Goal: Task Accomplishment & Management: Use online tool/utility

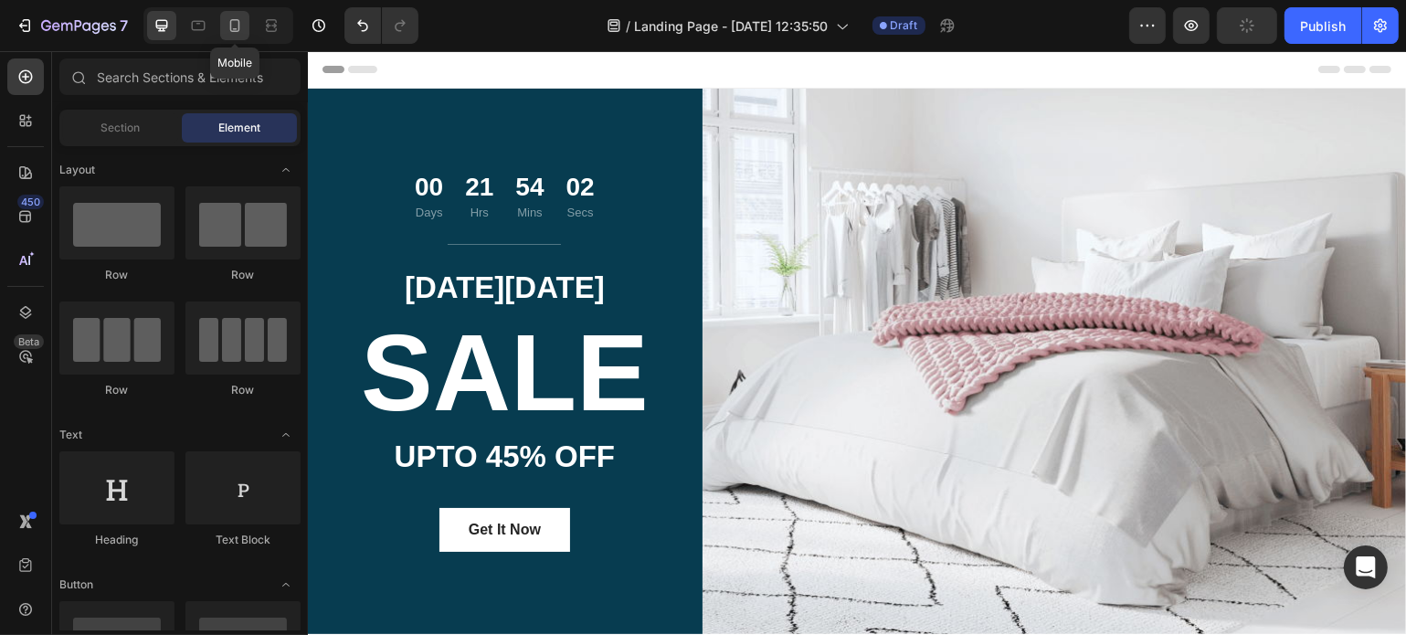
click at [248, 25] on div at bounding box center [234, 25] width 29 height 29
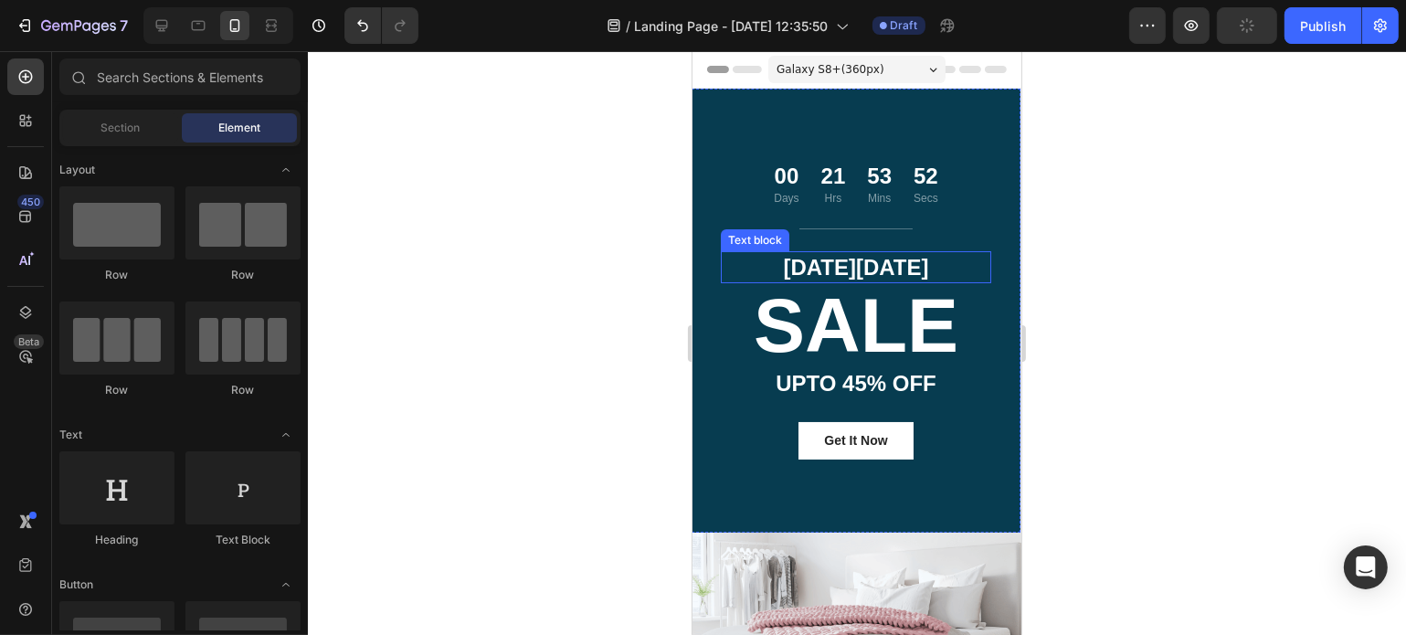
click at [854, 262] on p "[DATE][DATE]" at bounding box center [855, 267] width 267 height 28
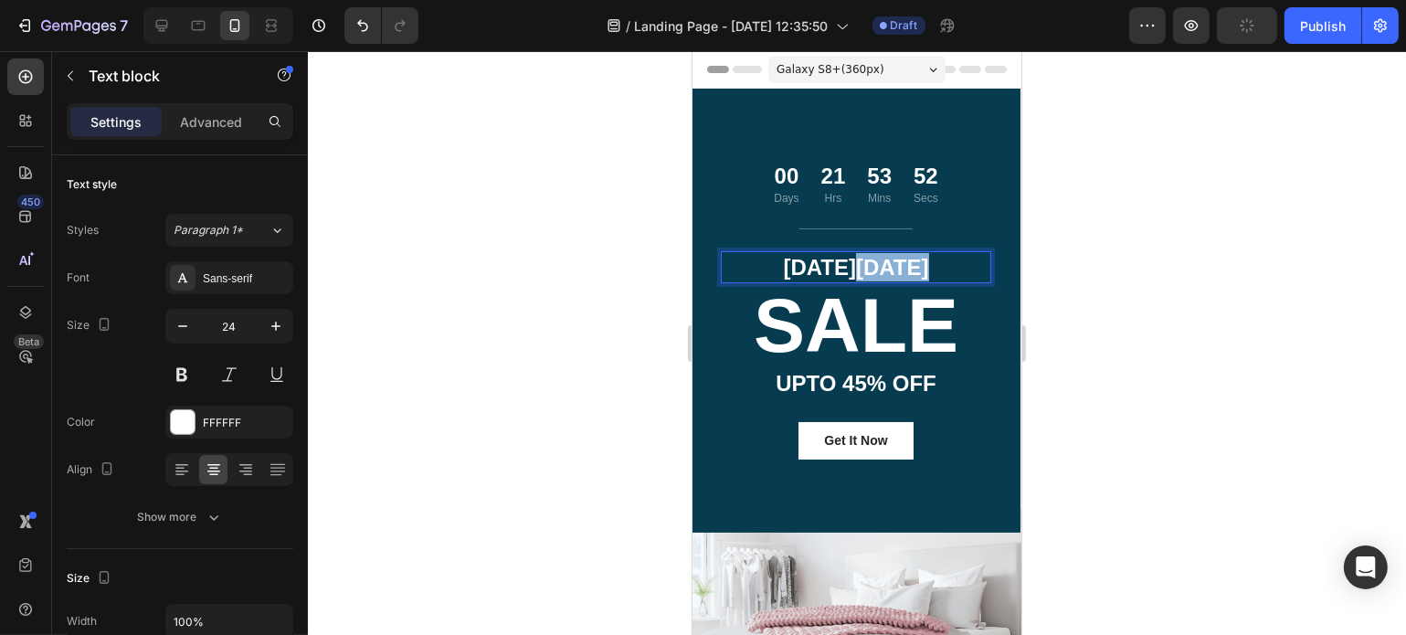
click at [854, 262] on p "[DATE][DATE]" at bounding box center [855, 267] width 267 height 28
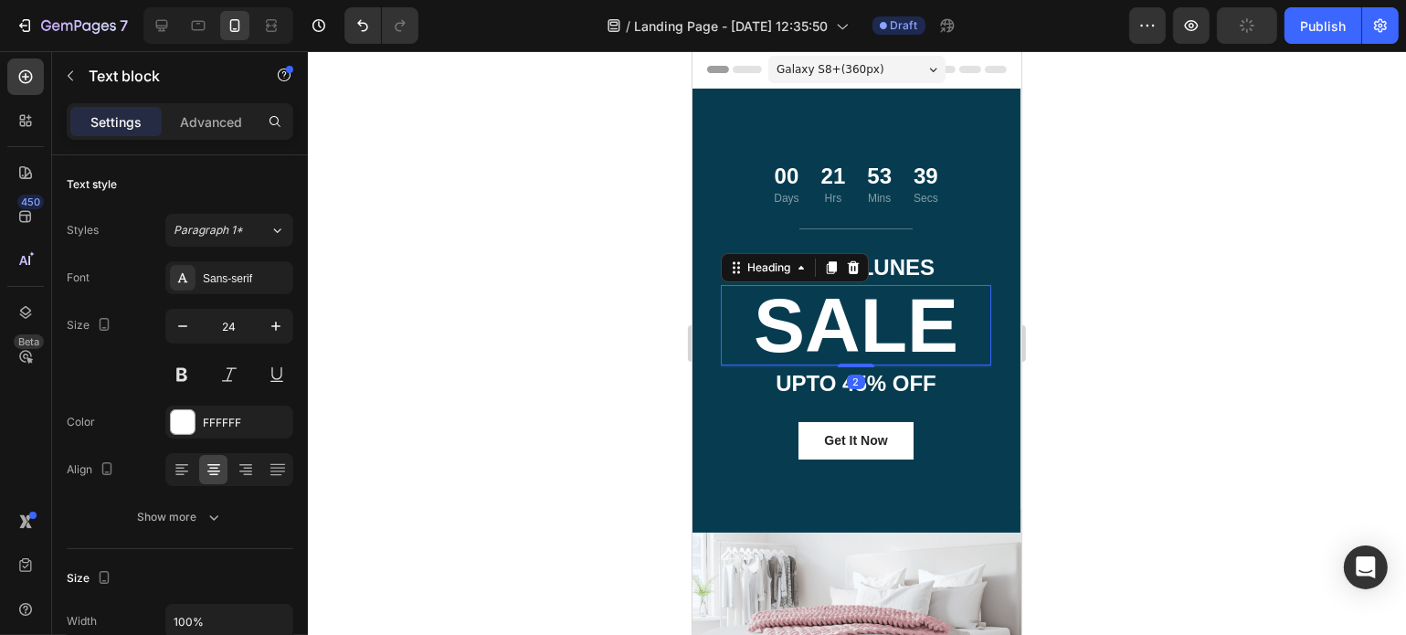
click at [861, 333] on p "SALE" at bounding box center [855, 325] width 267 height 77
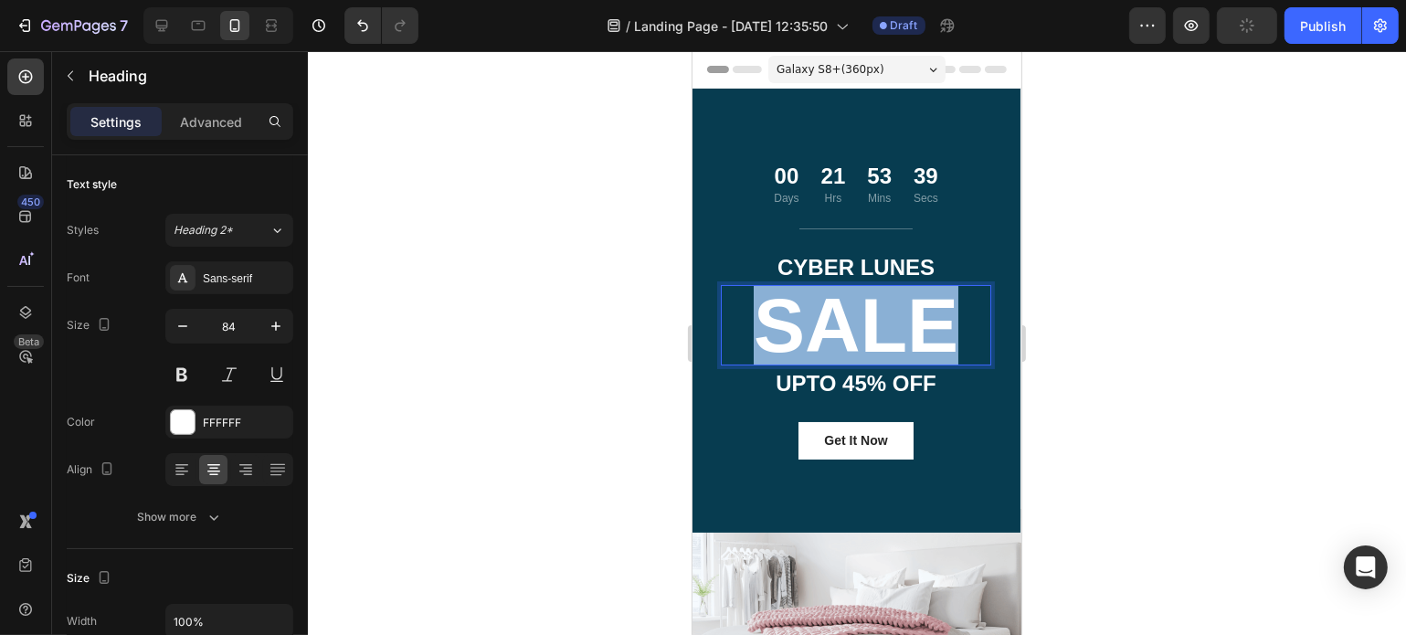
click at [861, 333] on p "SALE" at bounding box center [855, 325] width 267 height 77
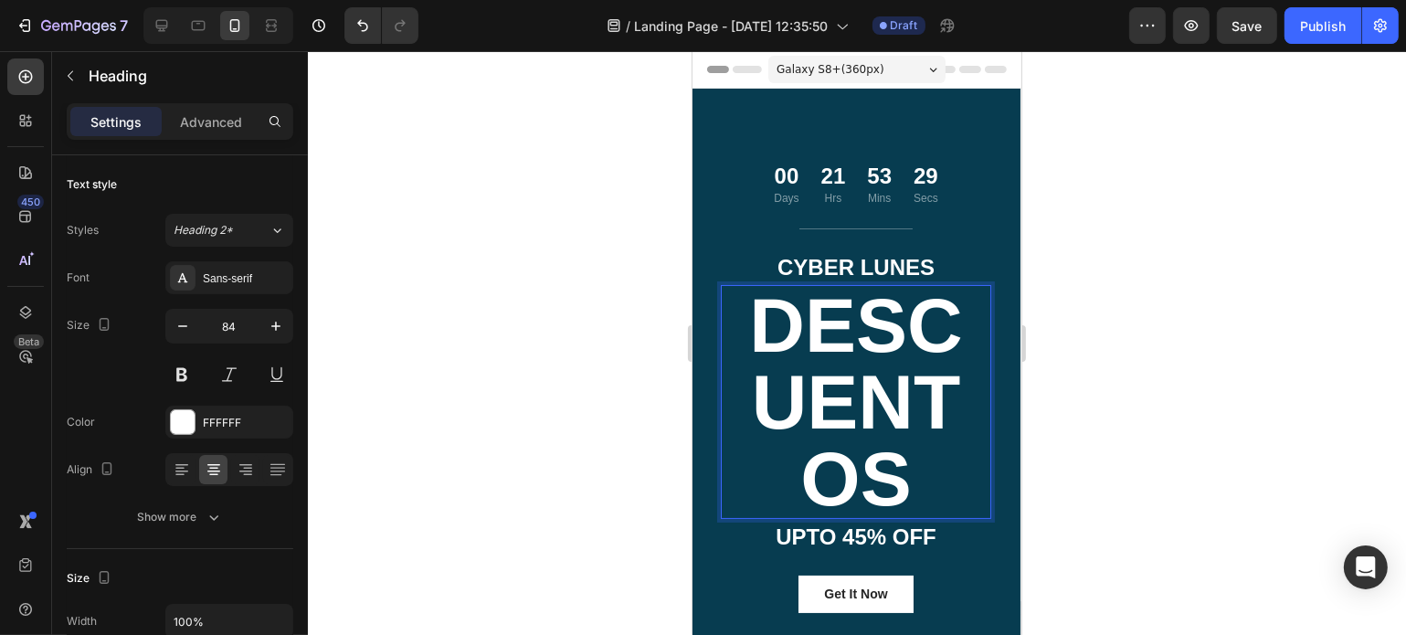
click at [842, 358] on p "DESCUENTOS" at bounding box center [855, 402] width 267 height 230
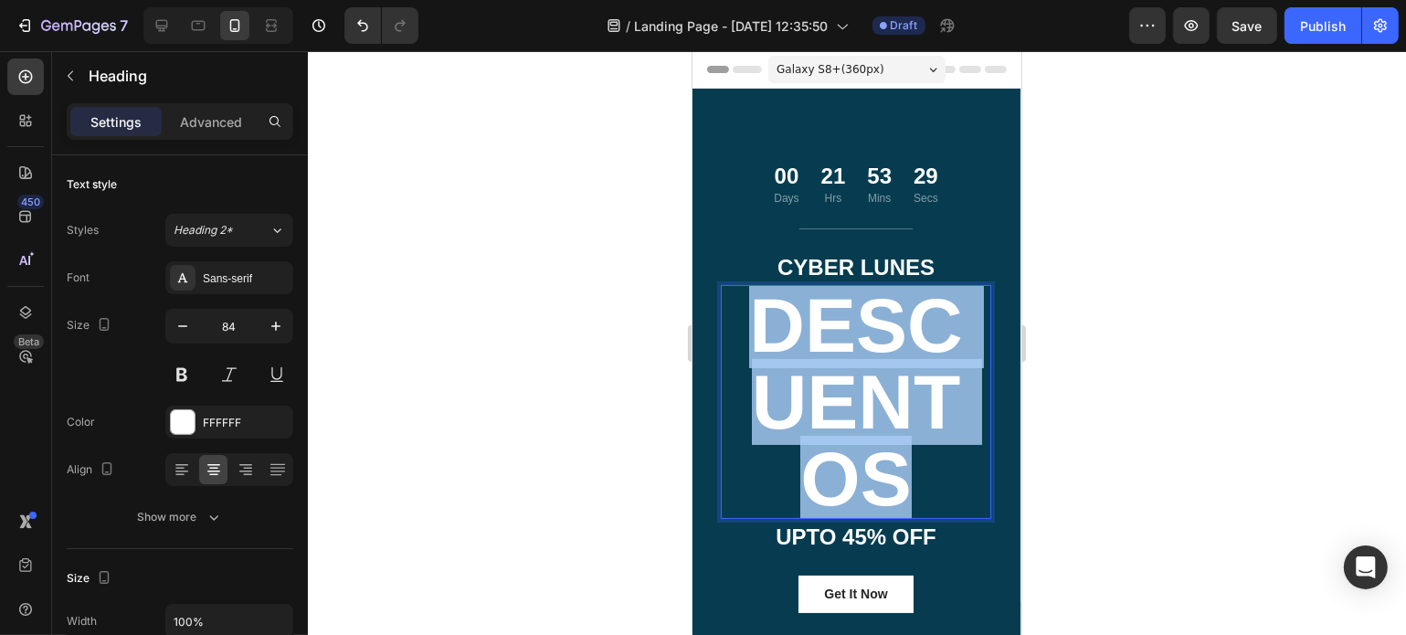
click at [842, 358] on p "DESCUENTOS" at bounding box center [855, 402] width 267 height 230
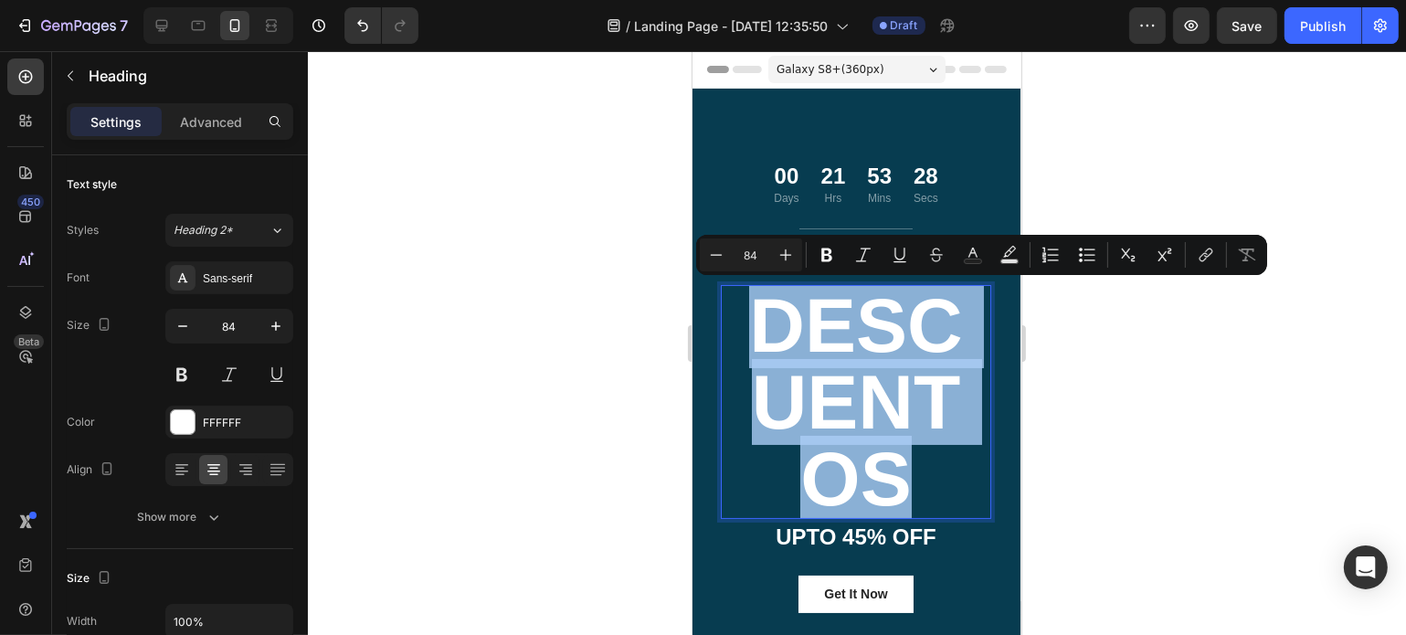
click at [842, 358] on p "DESCUENTOS" at bounding box center [855, 402] width 267 height 230
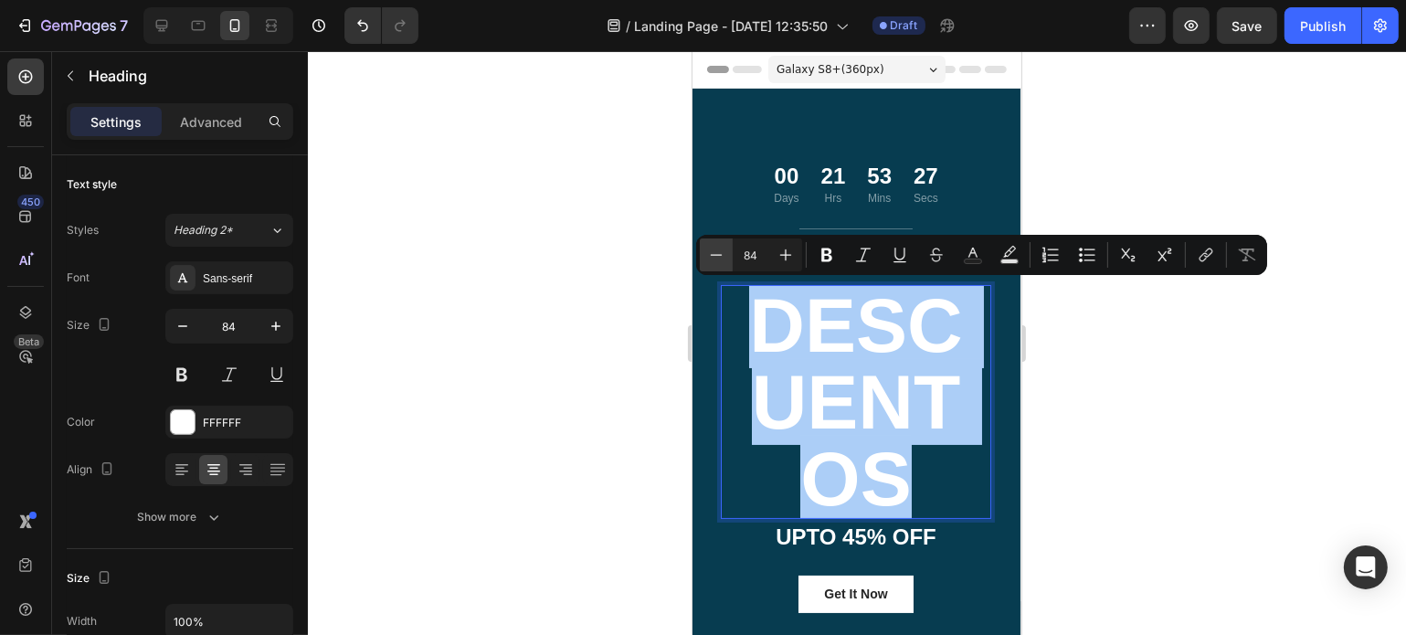
click at [730, 266] on button "Minus" at bounding box center [716, 254] width 33 height 33
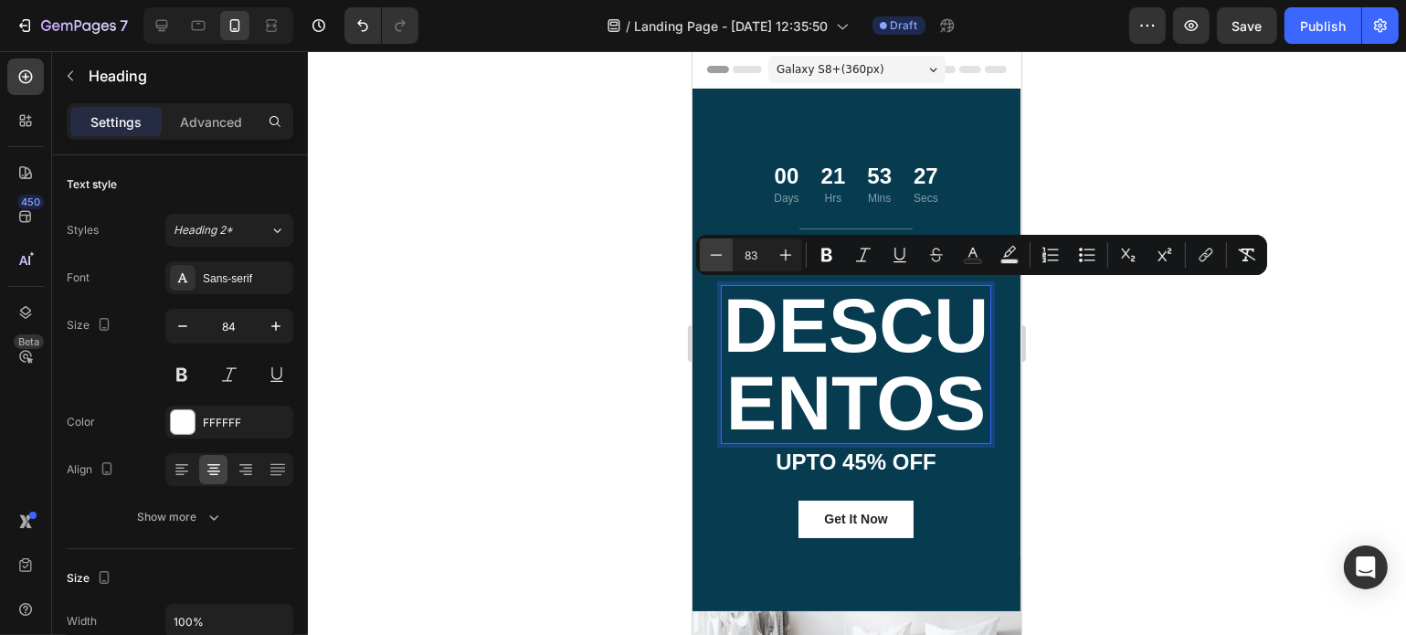
click at [730, 266] on button "Minus" at bounding box center [716, 254] width 33 height 33
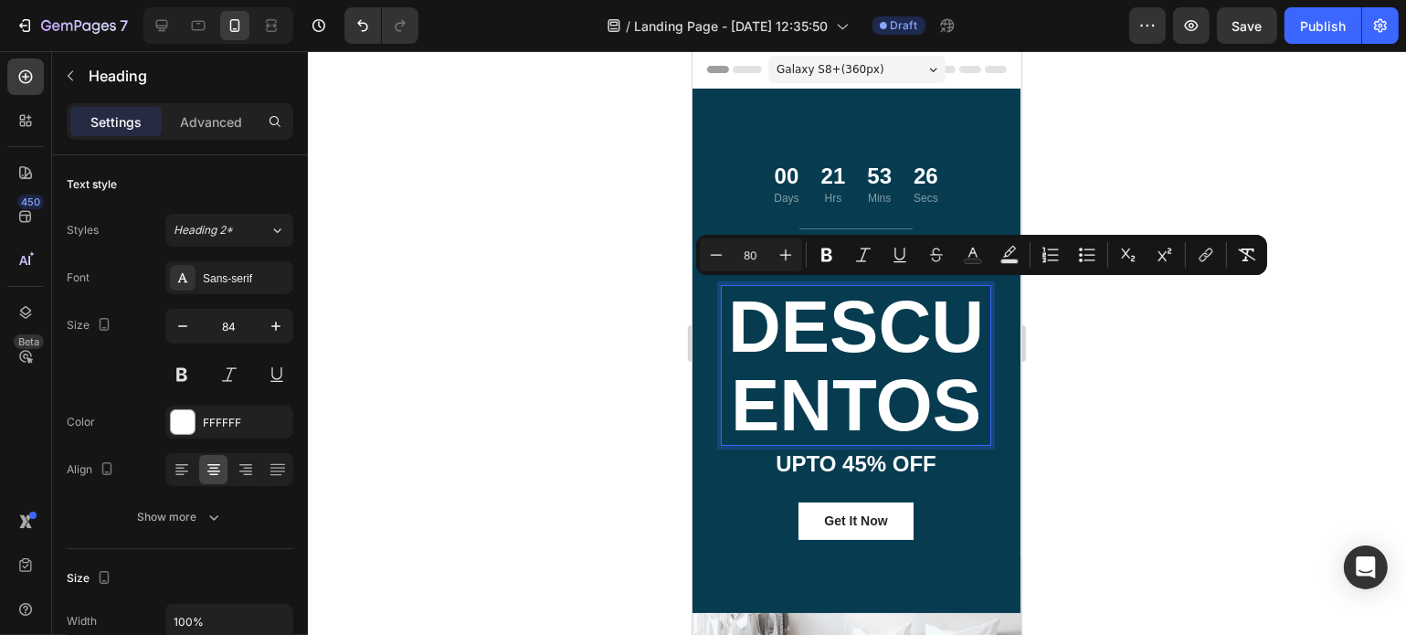
click at [751, 259] on input "80" at bounding box center [751, 255] width 37 height 22
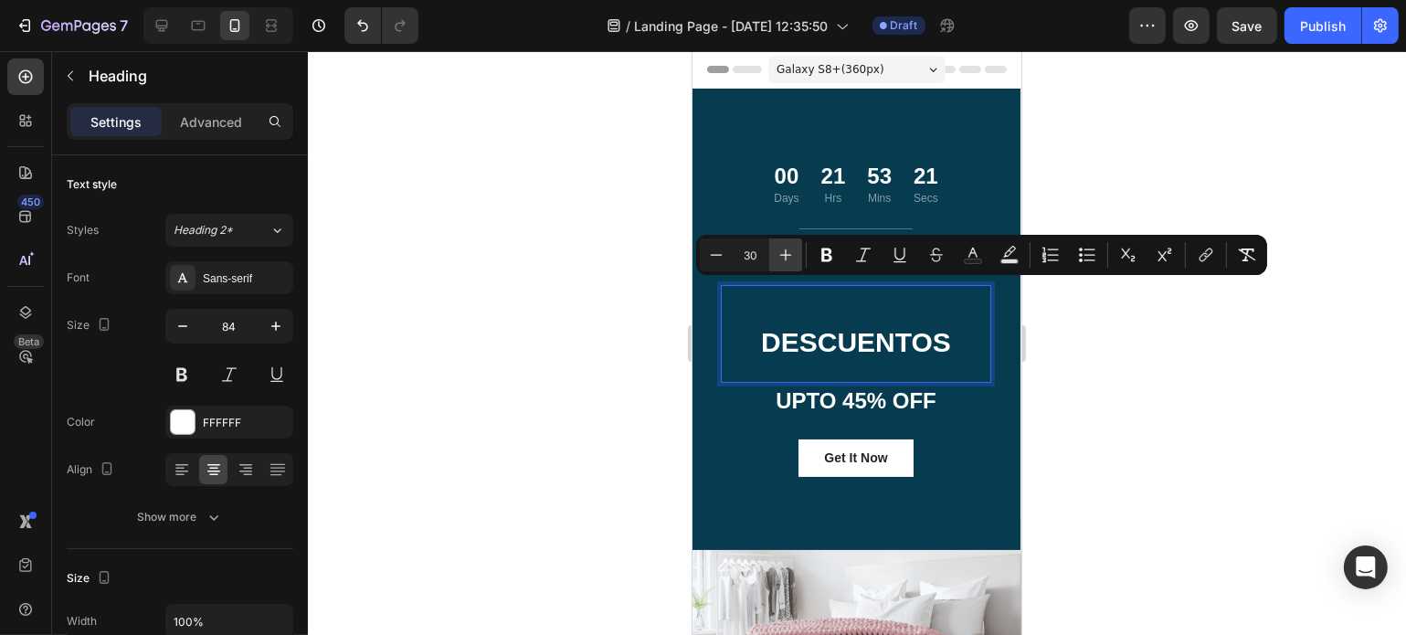
click at [801, 255] on button "Plus" at bounding box center [785, 254] width 33 height 33
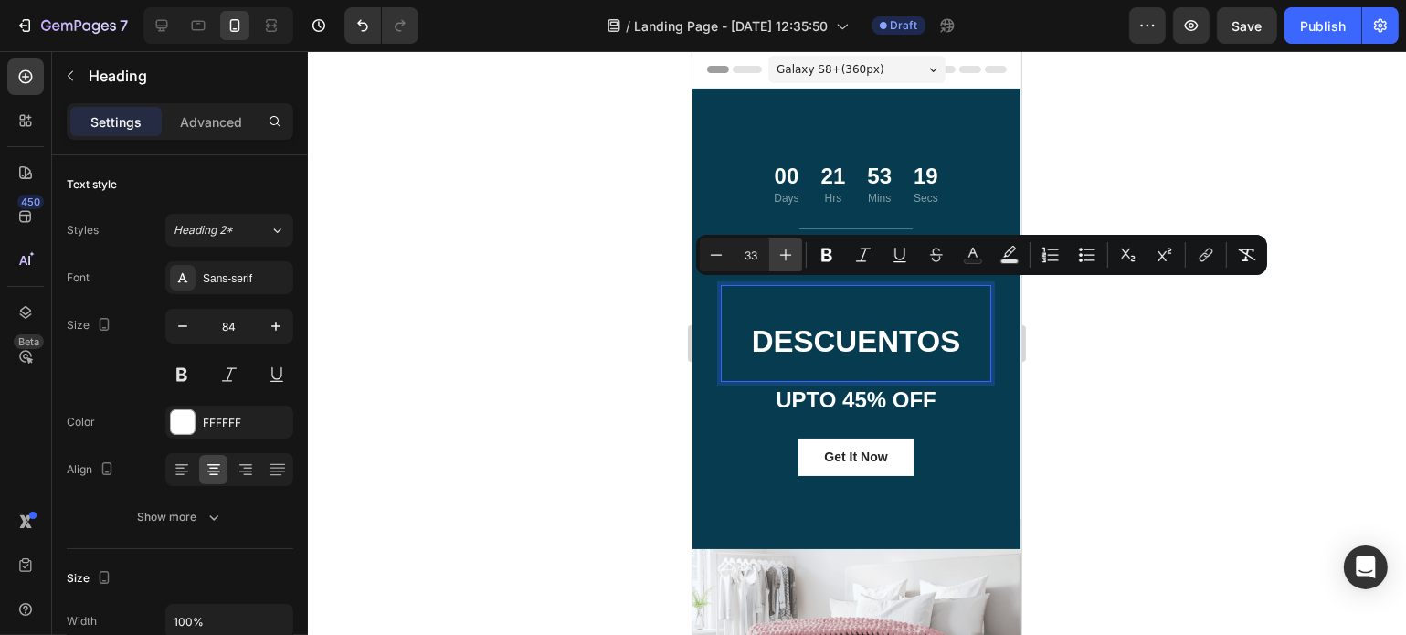
click at [801, 255] on button "Plus" at bounding box center [785, 254] width 33 height 33
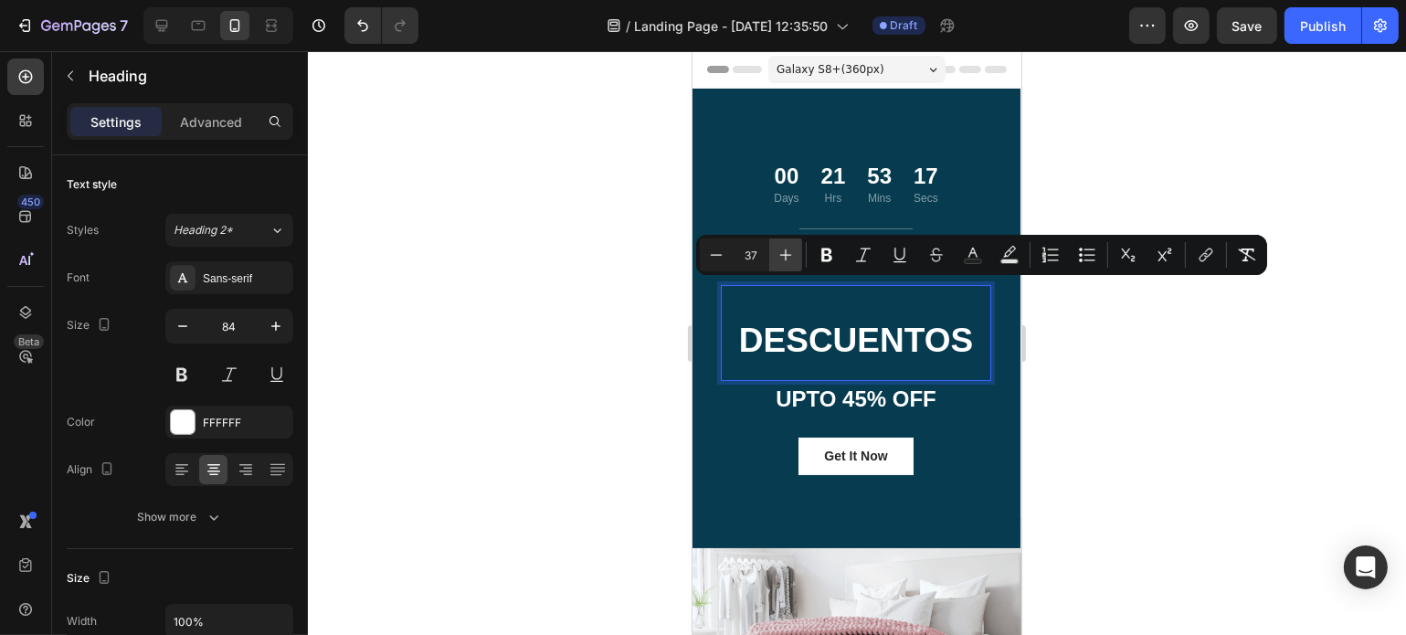
click at [801, 255] on button "Plus" at bounding box center [785, 254] width 33 height 33
type input "39"
click at [1174, 387] on div at bounding box center [857, 343] width 1098 height 584
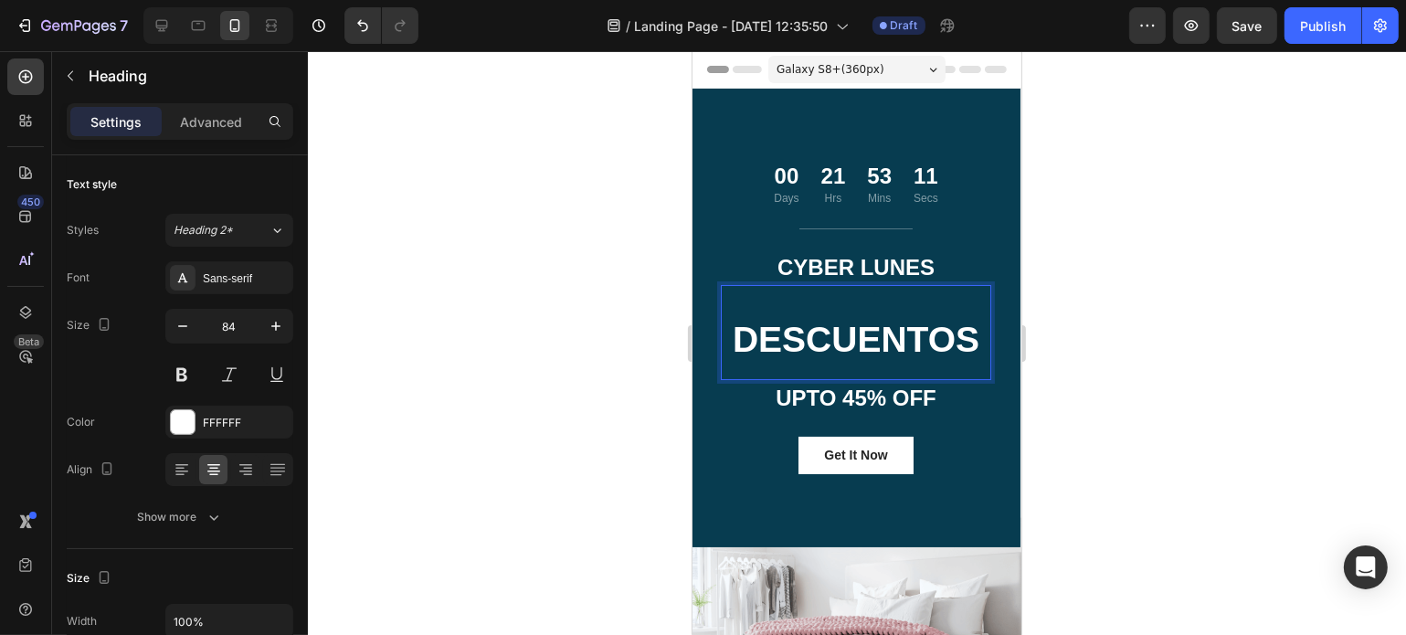
click at [851, 379] on h2 "DESCUENTOS" at bounding box center [855, 332] width 270 height 95
click at [897, 339] on span "DESCUENTOS" at bounding box center [855, 339] width 247 height 39
click at [832, 375] on p "DESCUENTOS" at bounding box center [855, 332] width 267 height 91
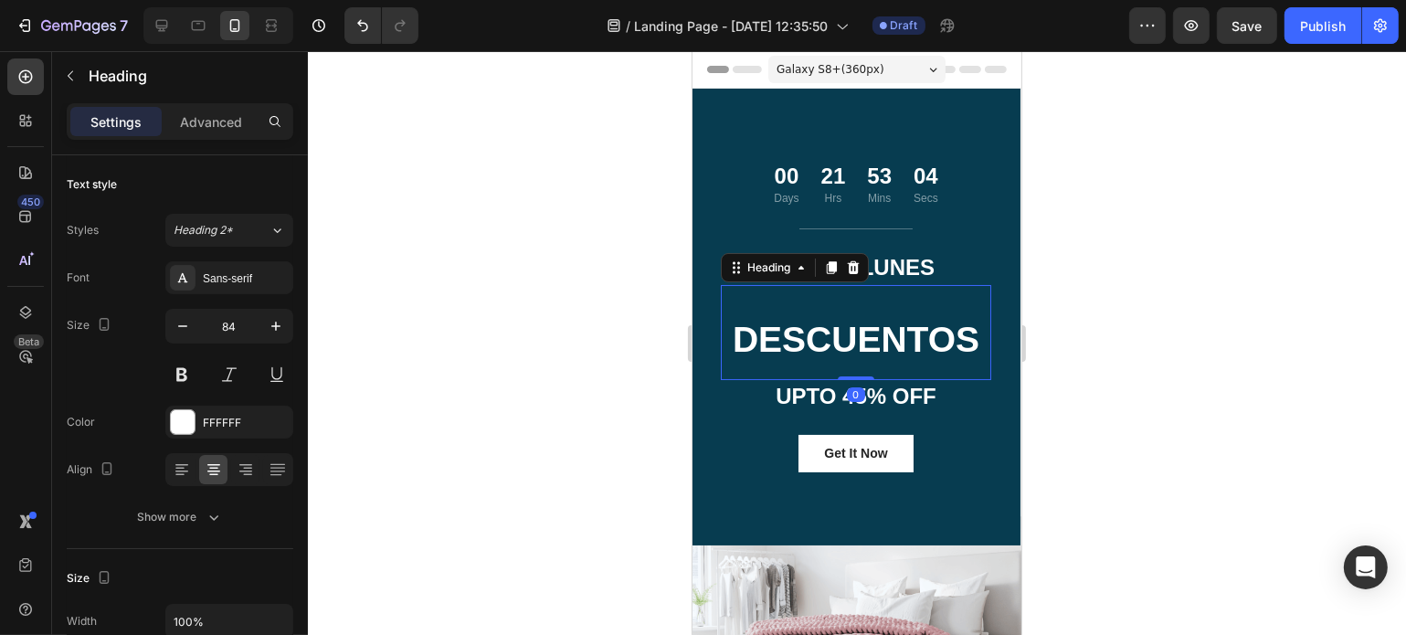
drag, startPoint x: 852, startPoint y: 378, endPoint x: 853, endPoint y: 327, distance: 51.2
click at [853, 327] on div "⁠⁠⁠⁠⁠⁠⁠ DESCUENTOS Heading 0" at bounding box center [855, 332] width 270 height 95
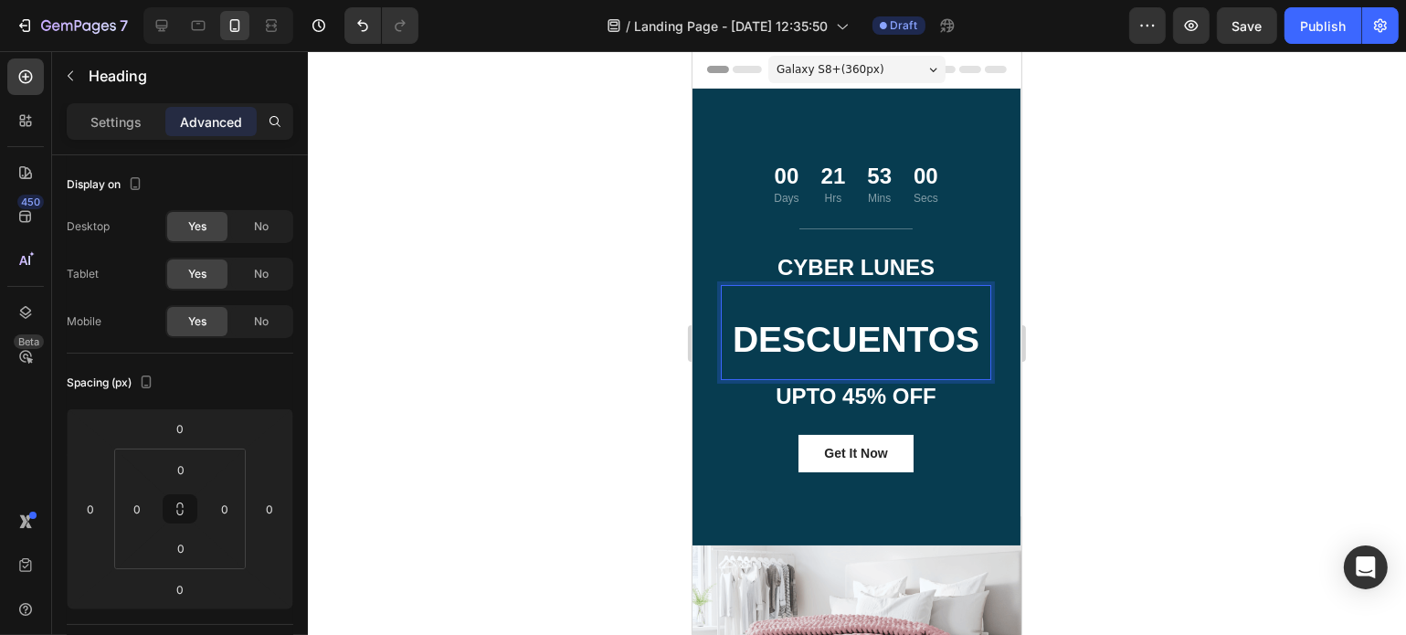
click at [1147, 327] on div at bounding box center [857, 343] width 1098 height 584
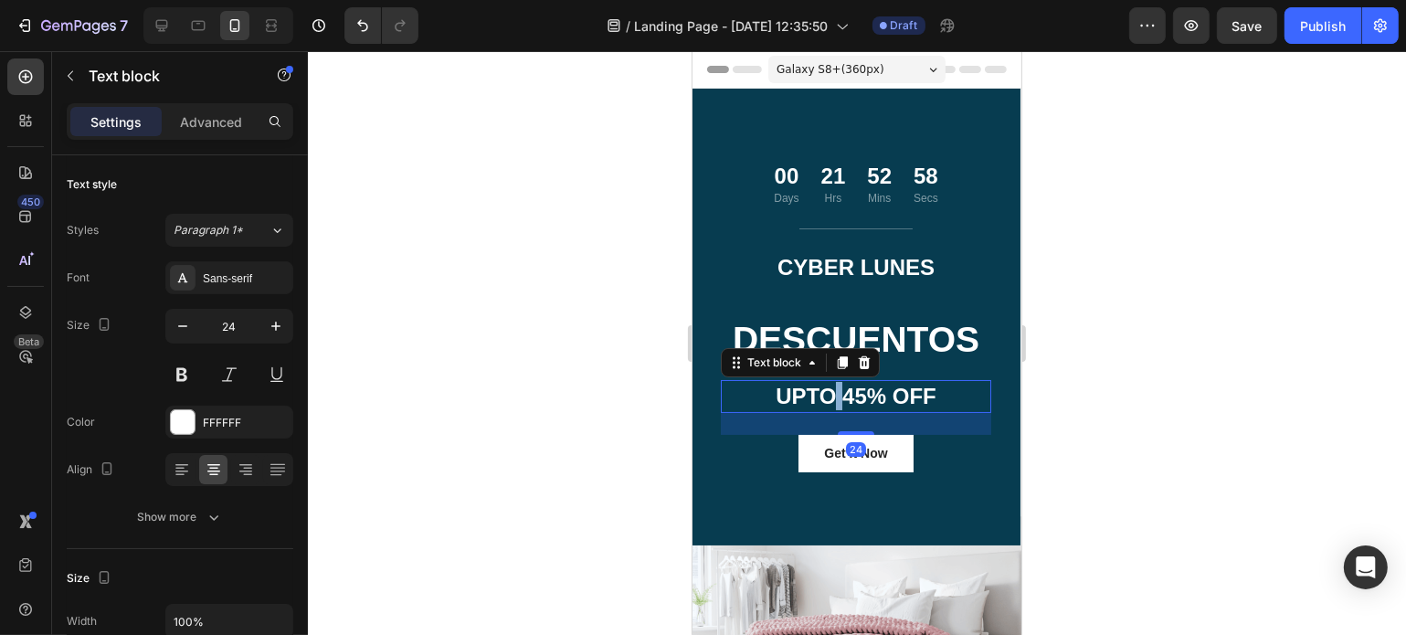
click at [826, 387] on p "UPTO 45% OFF" at bounding box center [855, 396] width 267 height 28
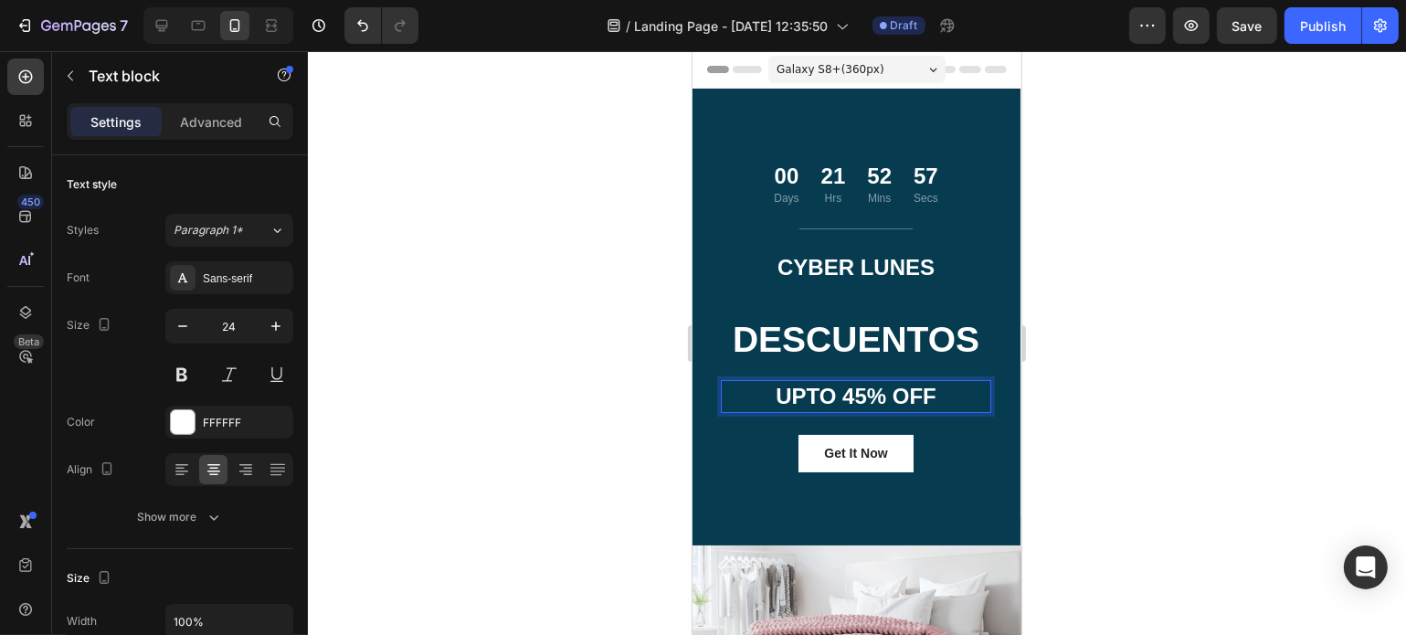
click at [801, 394] on p "UPTO 45% OFF" at bounding box center [855, 396] width 267 height 28
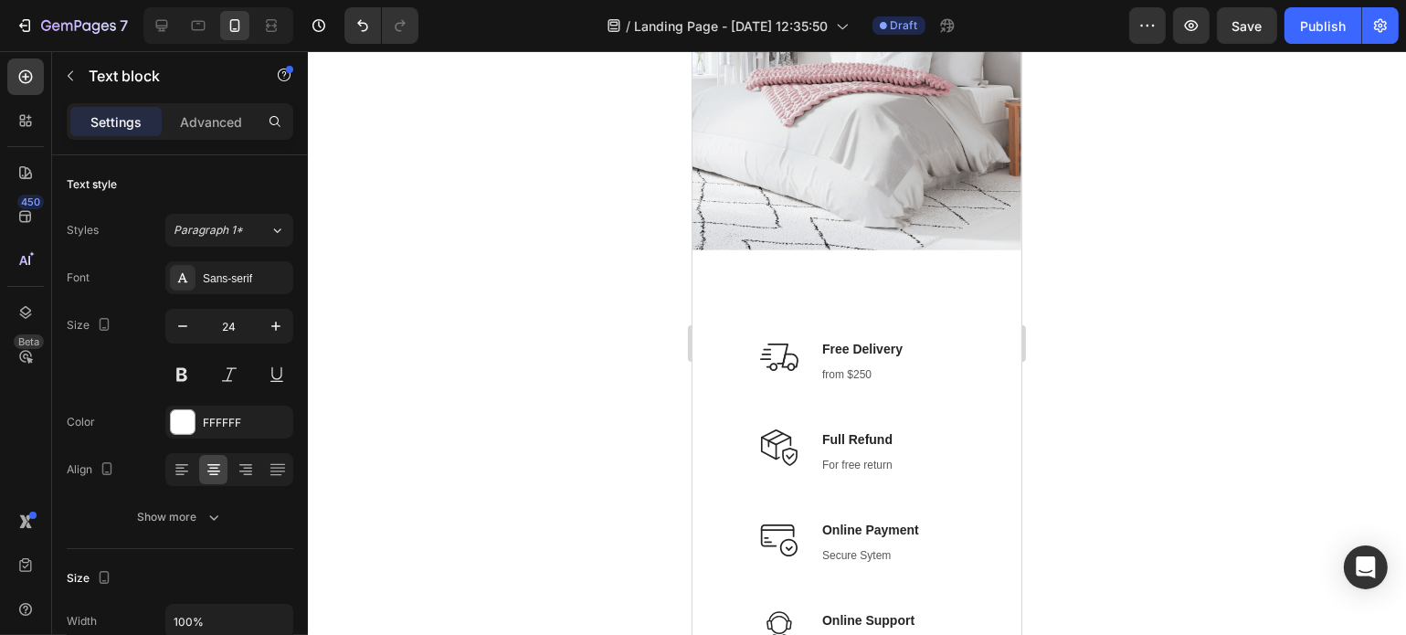
scroll to position [554, 0]
click at [857, 344] on p "Free Delivery" at bounding box center [861, 347] width 80 height 19
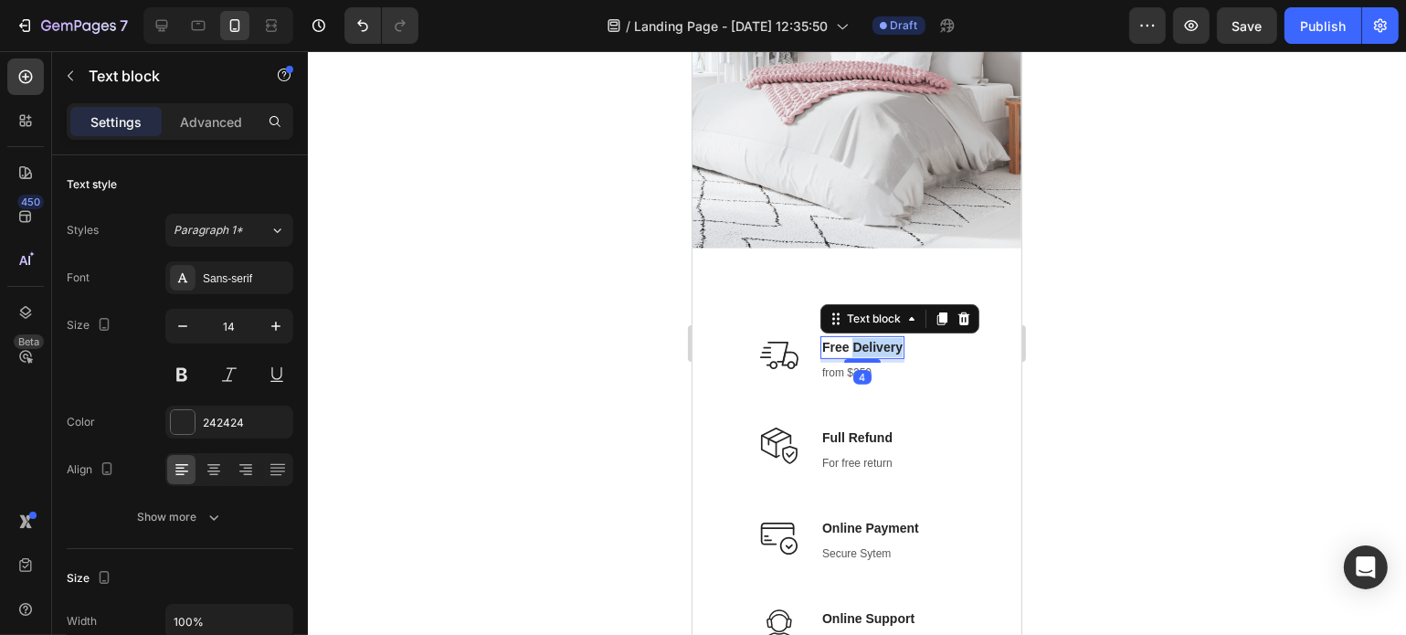
click at [857, 344] on p "Free Delivery" at bounding box center [861, 347] width 80 height 19
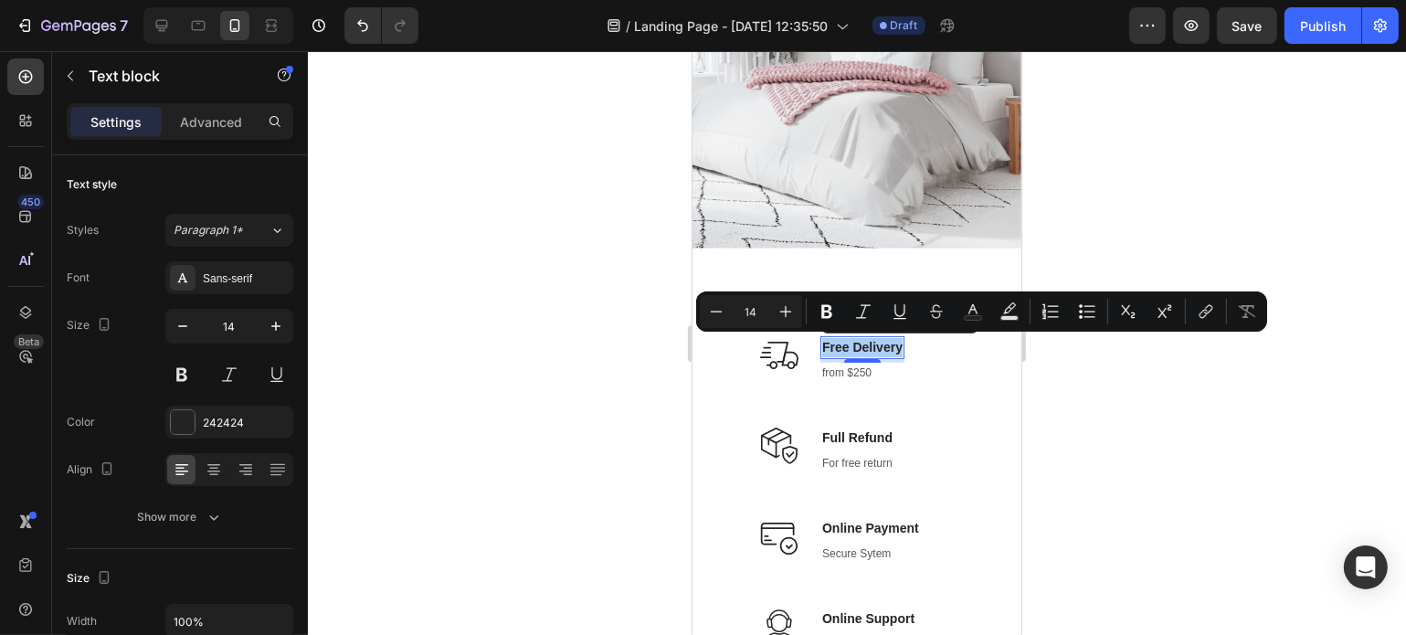
click at [1156, 382] on div at bounding box center [857, 343] width 1098 height 584
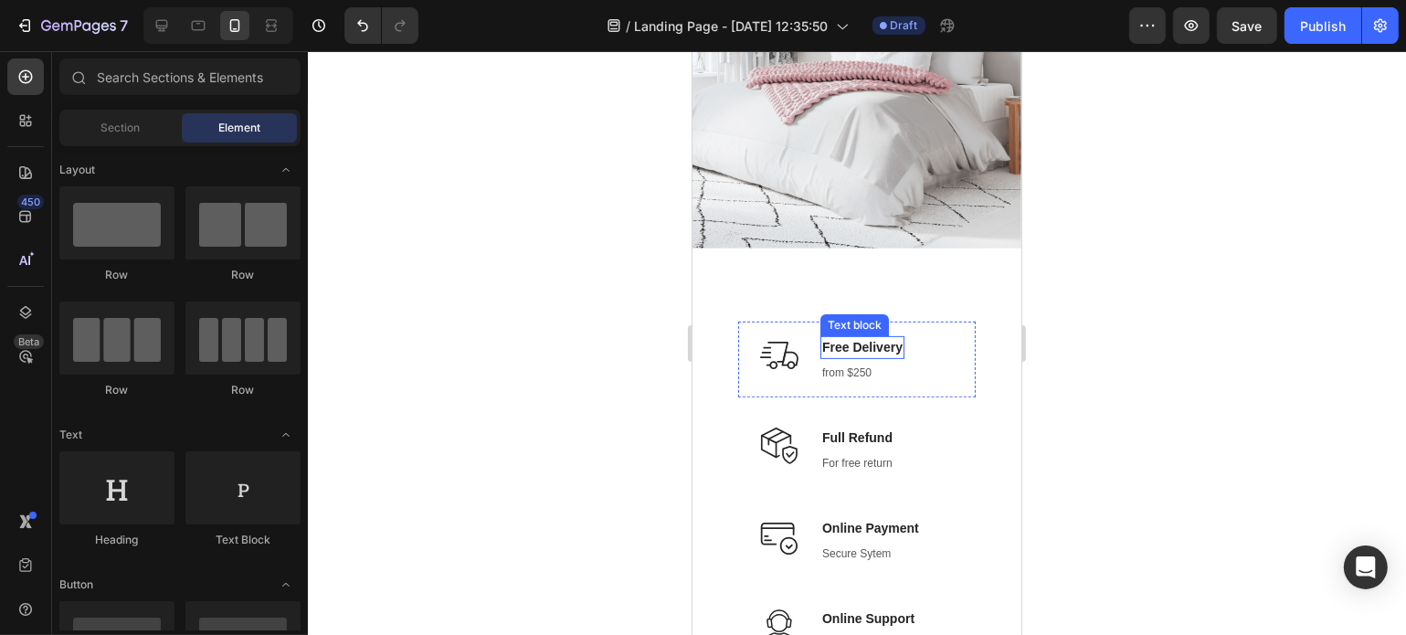
click at [868, 346] on p "Free Delivery" at bounding box center [861, 347] width 80 height 19
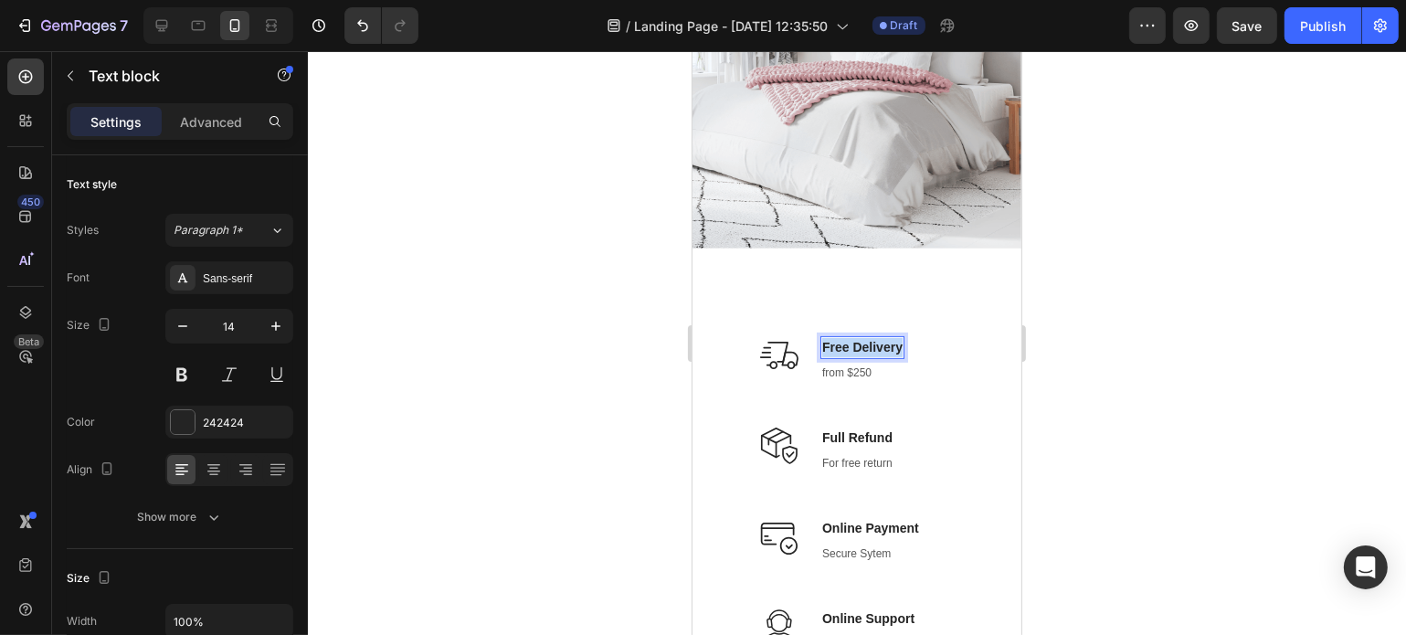
click at [868, 346] on p "Free Delivery" at bounding box center [861, 347] width 80 height 19
click at [850, 370] on p "from $250" at bounding box center [858, 373] width 75 height 16
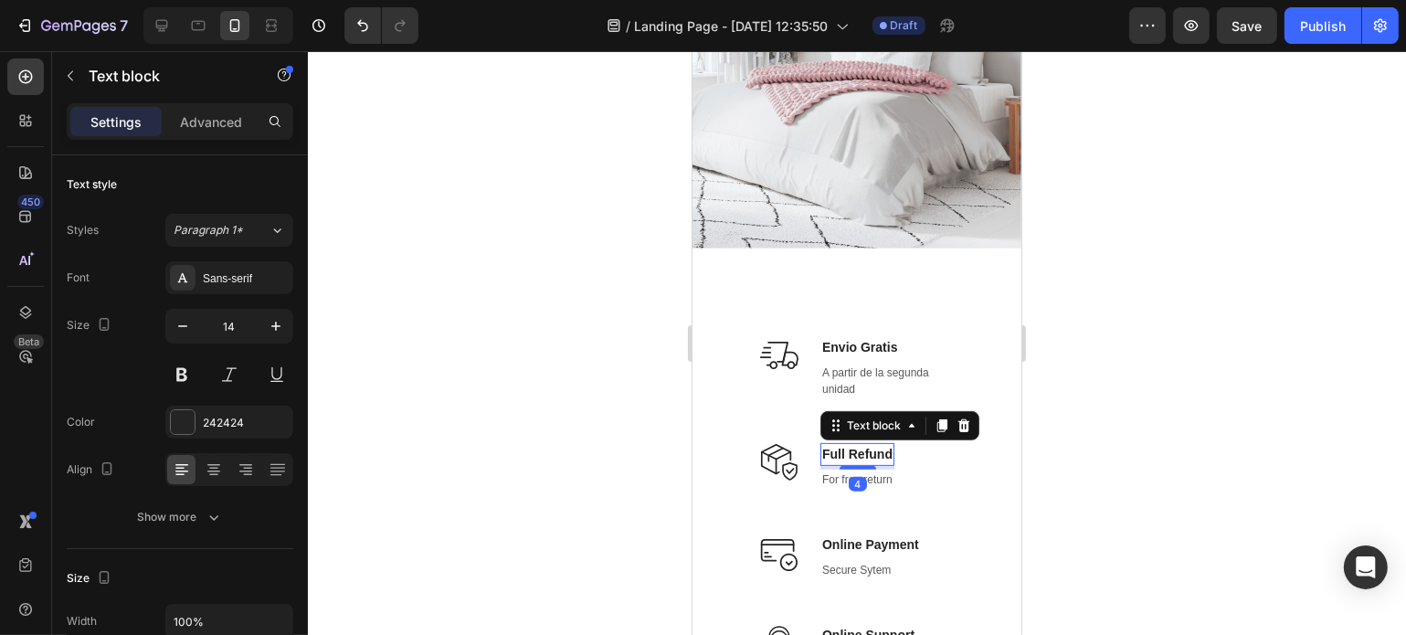
click at [868, 445] on p "Full Refund" at bounding box center [856, 454] width 70 height 19
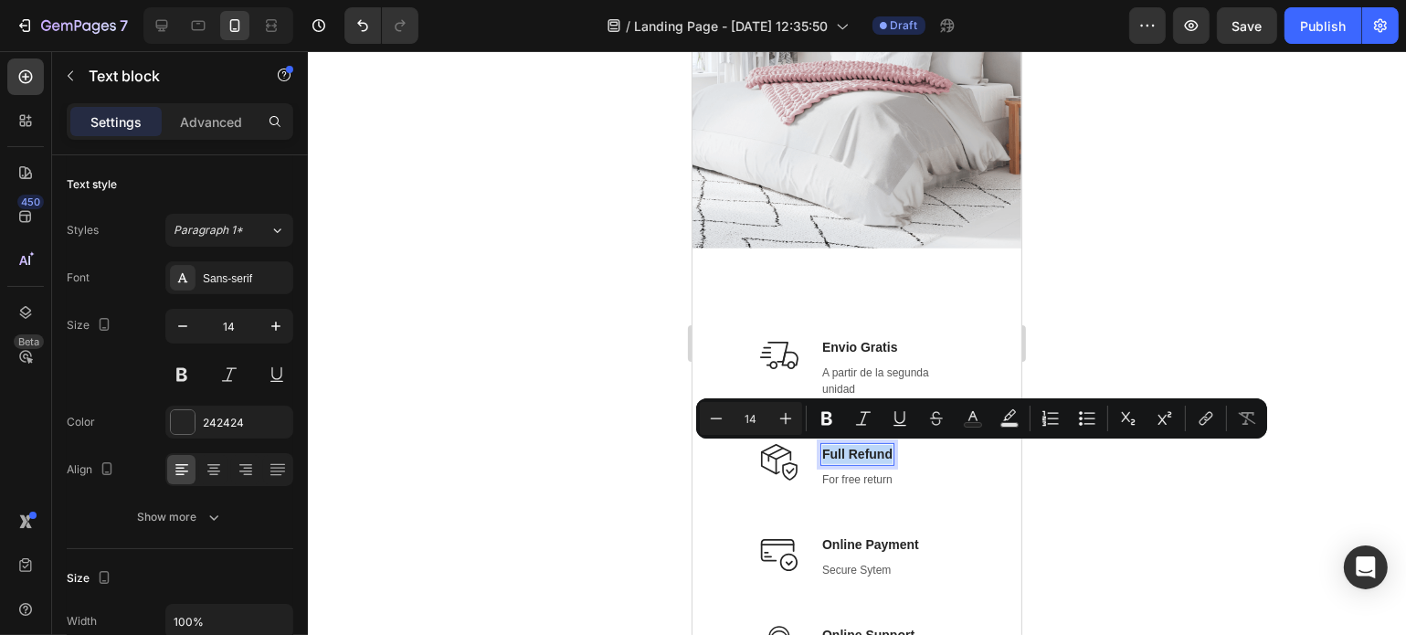
copy p "Full Refund"
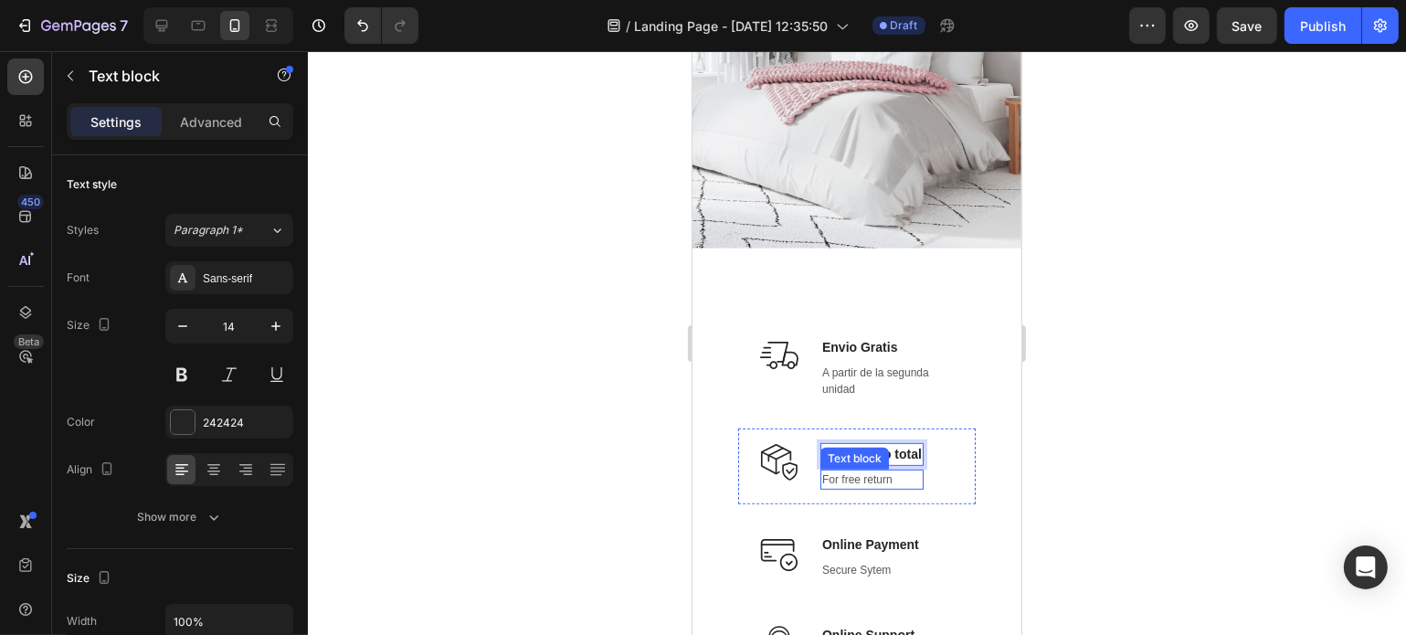
click at [856, 474] on p "For free return" at bounding box center [871, 480] width 100 height 16
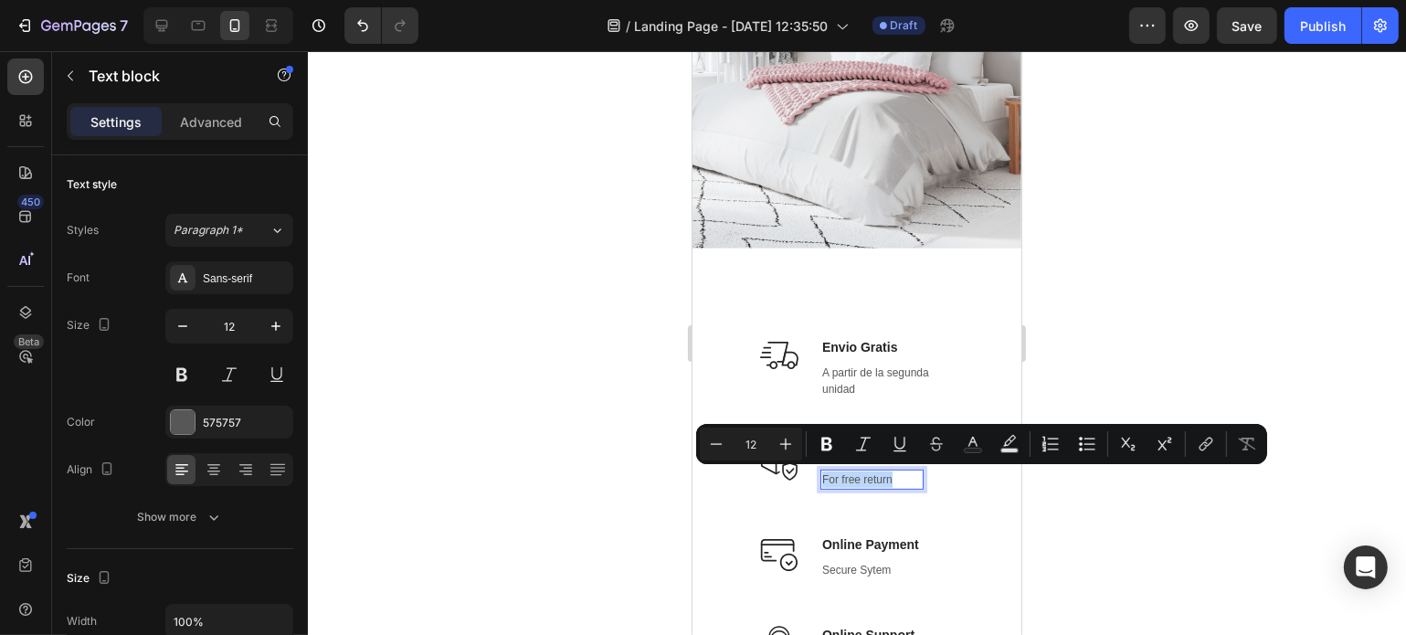
copy p "For free return"
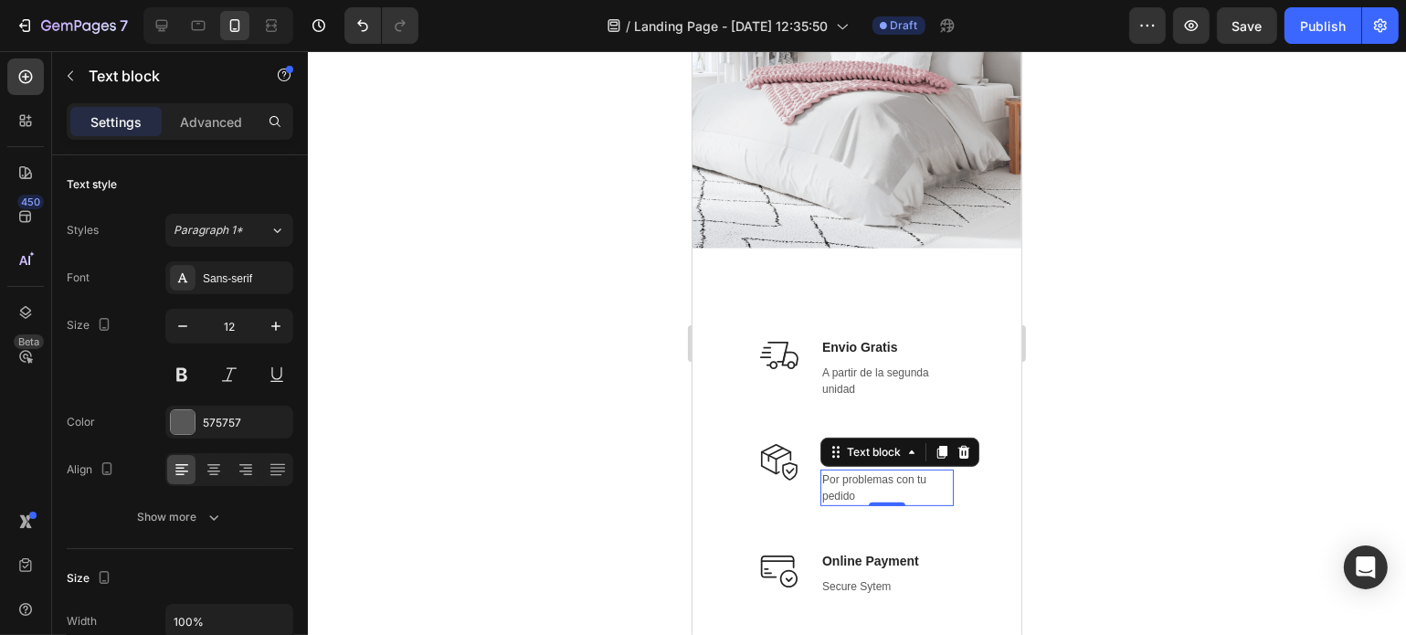
click at [1147, 429] on div at bounding box center [857, 343] width 1098 height 584
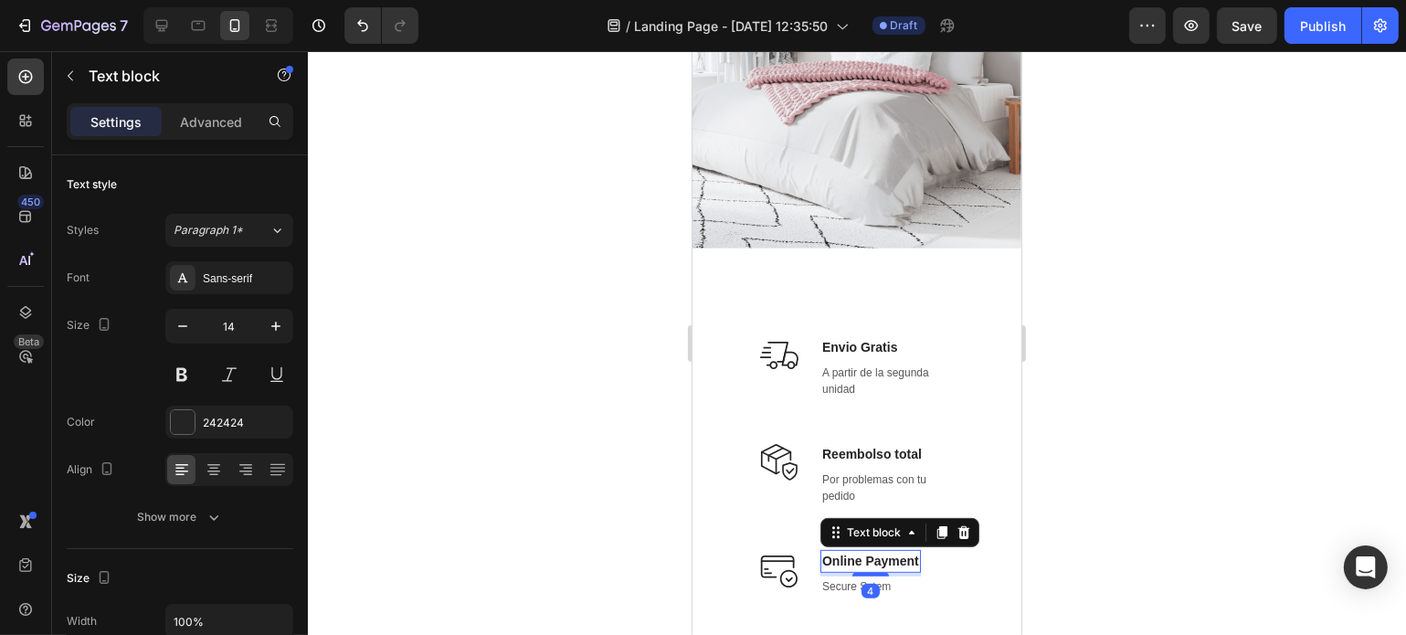
click at [902, 567] on p "Online Payment" at bounding box center [869, 561] width 97 height 19
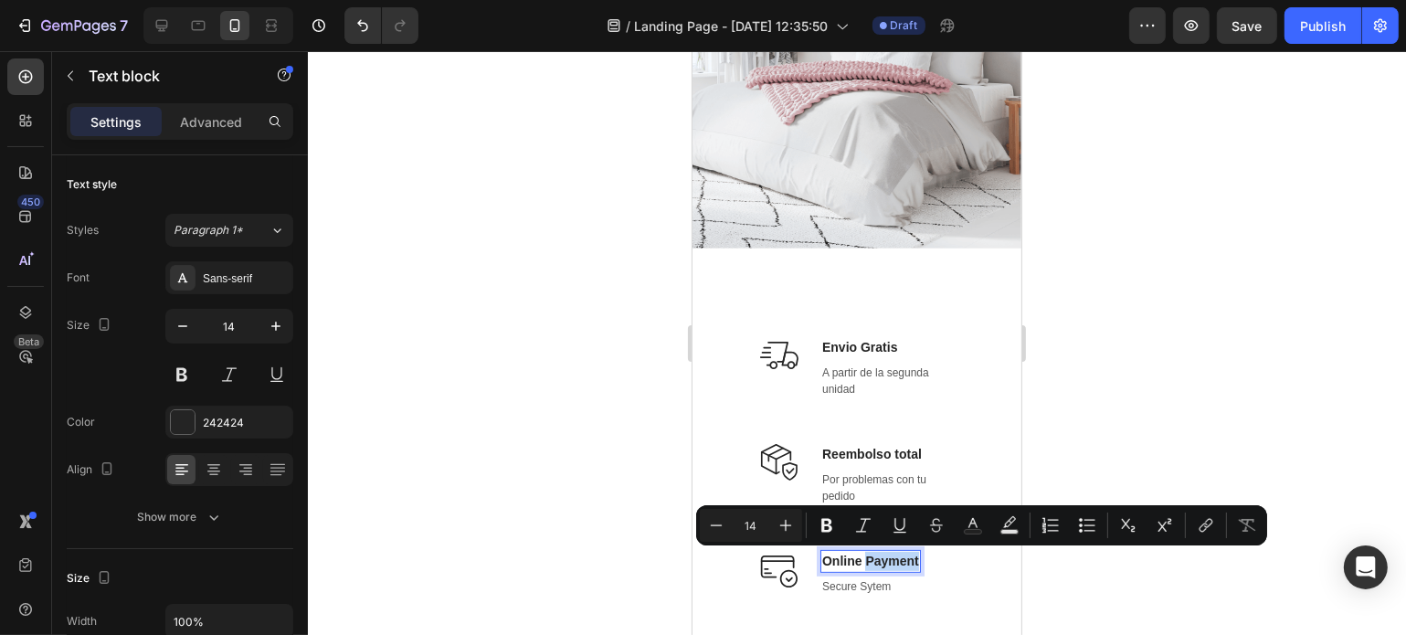
click at [902, 567] on p "Online Payment" at bounding box center [869, 561] width 97 height 19
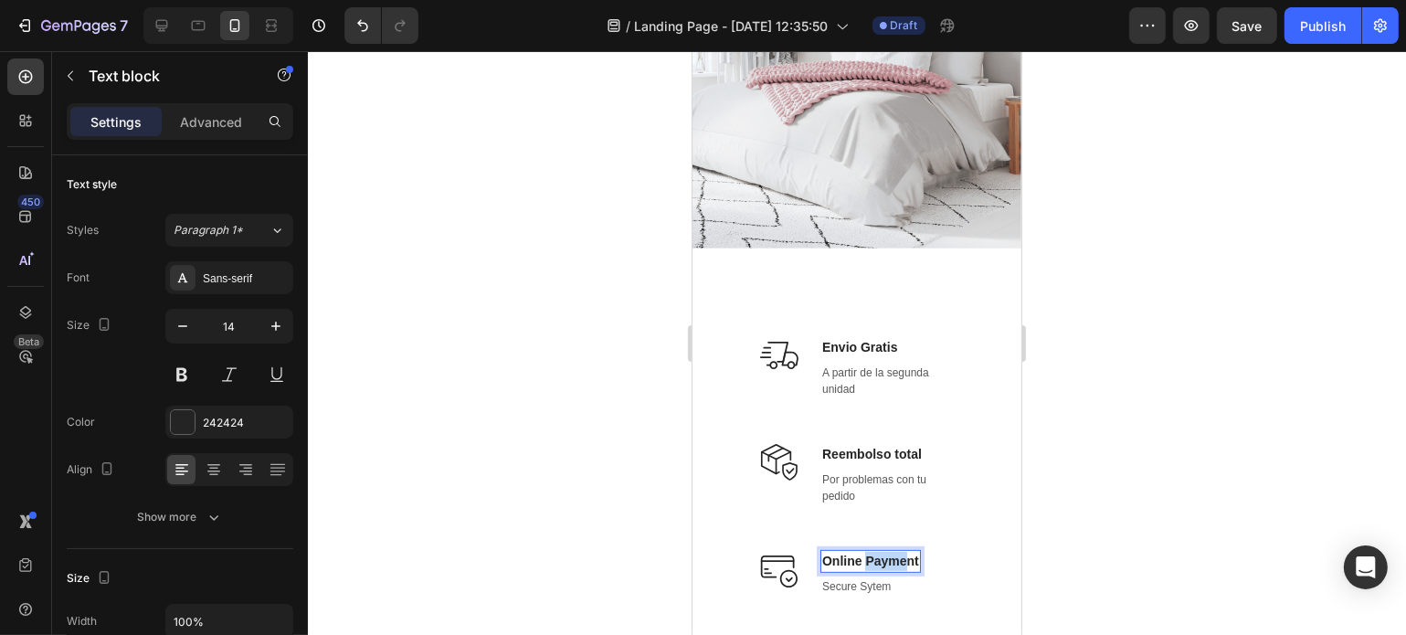
click at [902, 567] on p "Online Payment" at bounding box center [869, 561] width 97 height 19
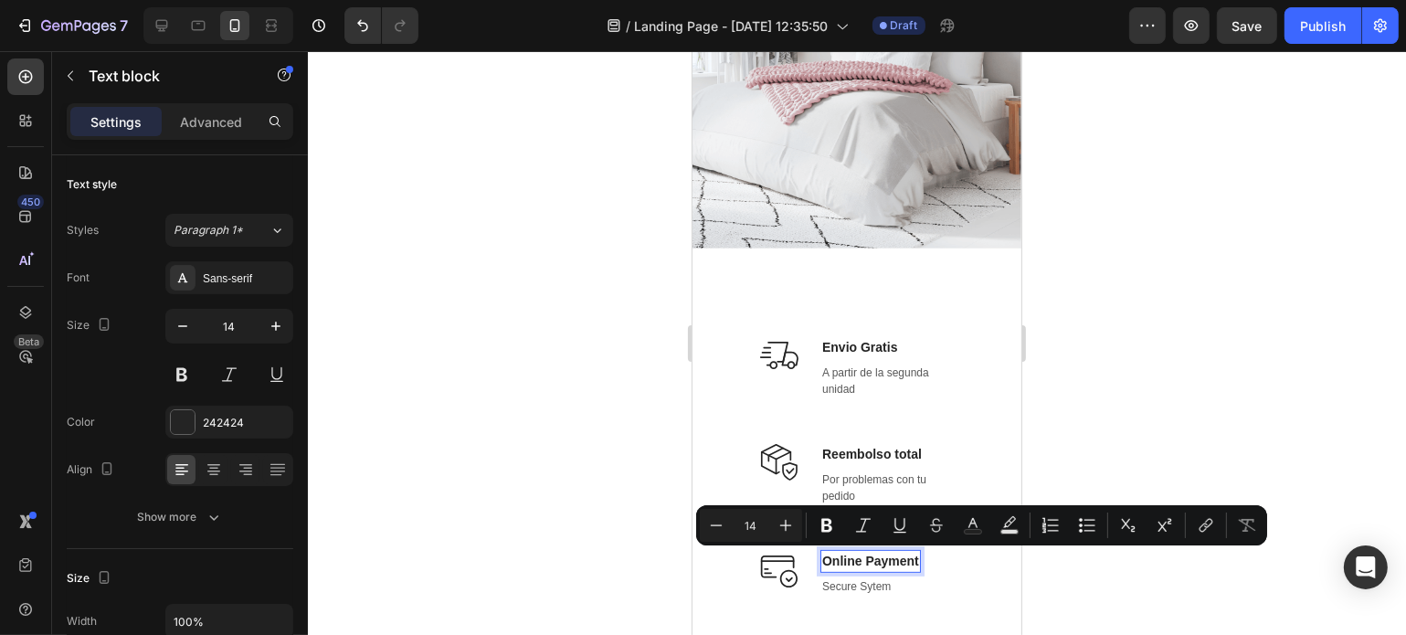
click at [855, 557] on p "Online Payment" at bounding box center [869, 561] width 97 height 19
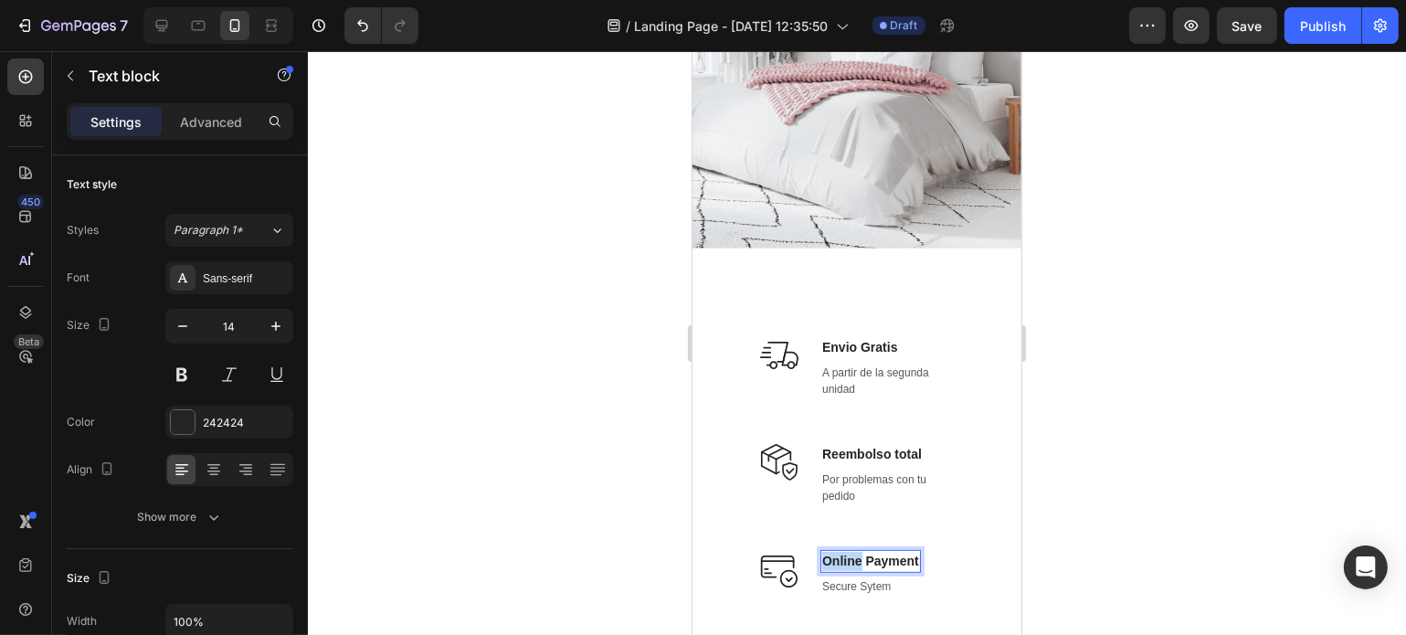
click at [855, 557] on p "Online Payment" at bounding box center [869, 561] width 97 height 19
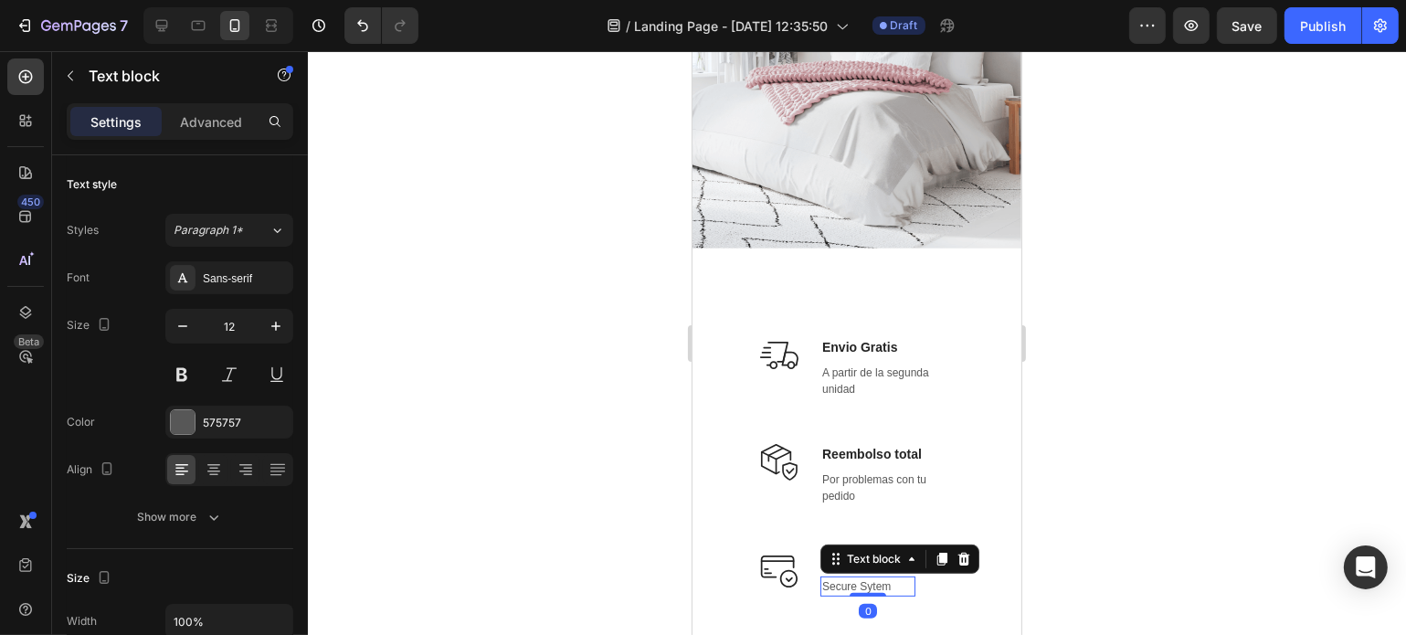
click at [853, 584] on p "Secure Sytem" at bounding box center [866, 586] width 91 height 16
click at [1129, 575] on div at bounding box center [857, 343] width 1098 height 584
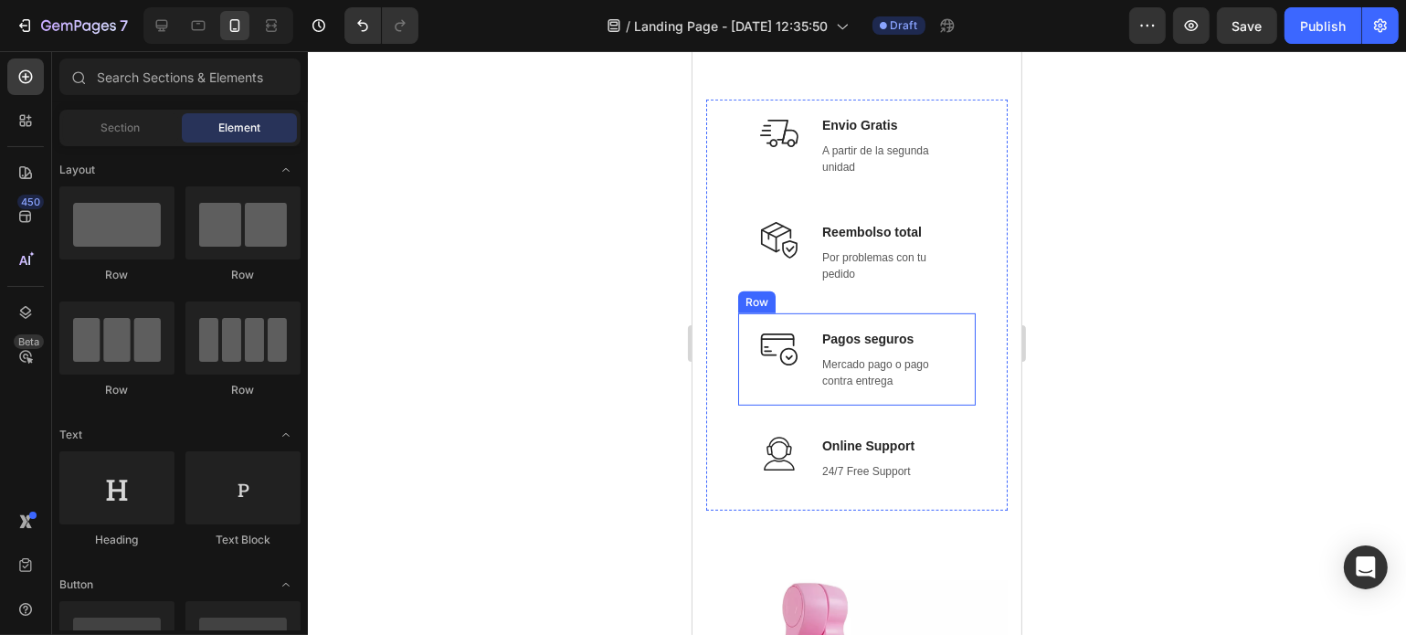
scroll to position [777, 0]
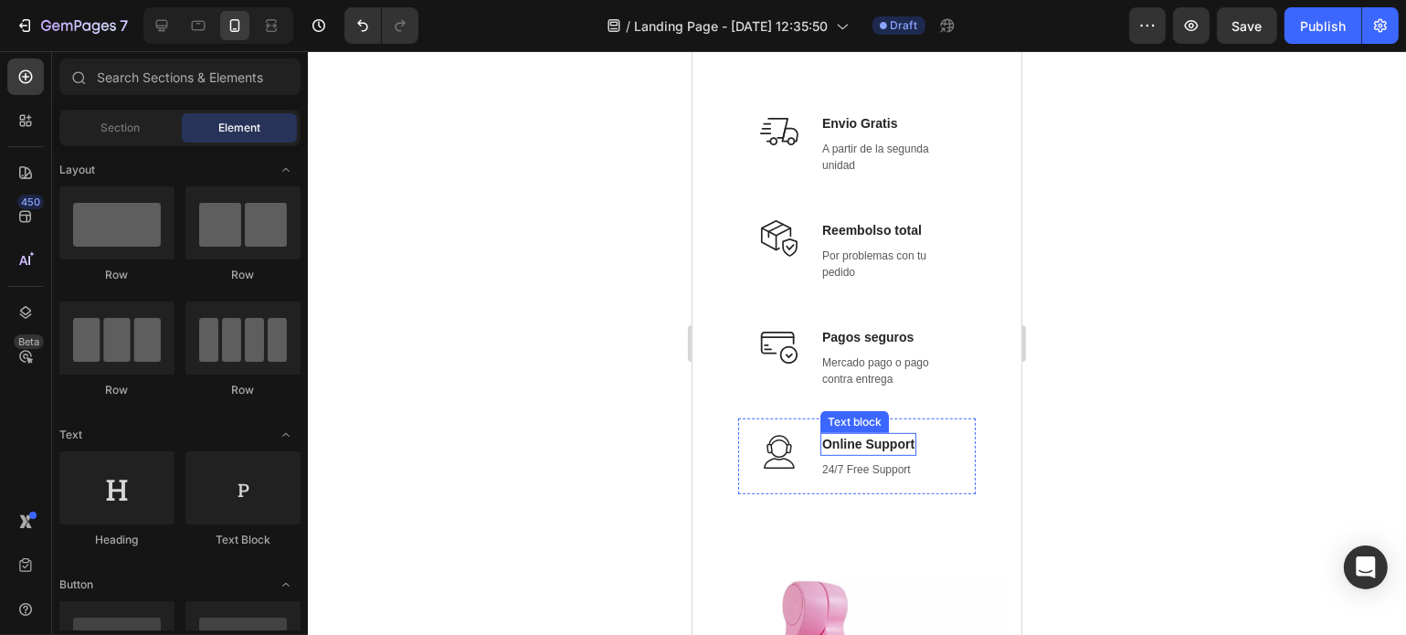
click at [897, 449] on p "Online Support" at bounding box center [867, 444] width 92 height 19
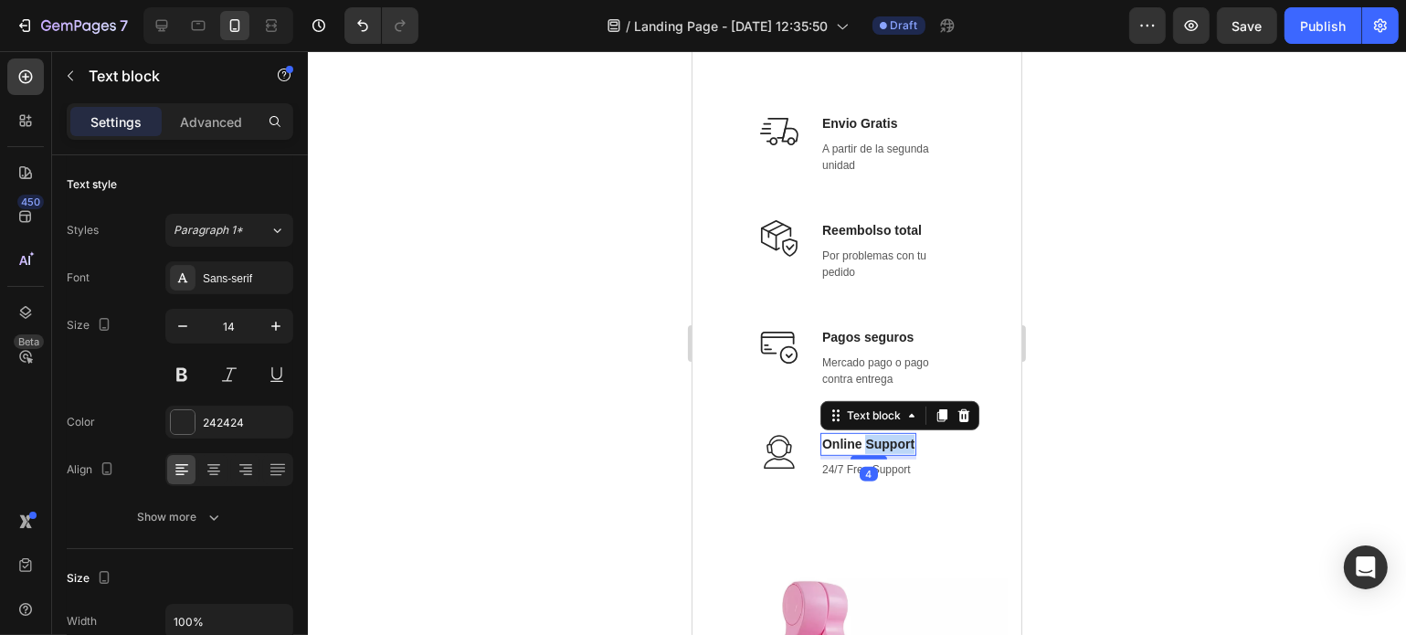
click at [897, 449] on p "Online Support" at bounding box center [867, 444] width 92 height 19
